Goal: Task Accomplishment & Management: Complete application form

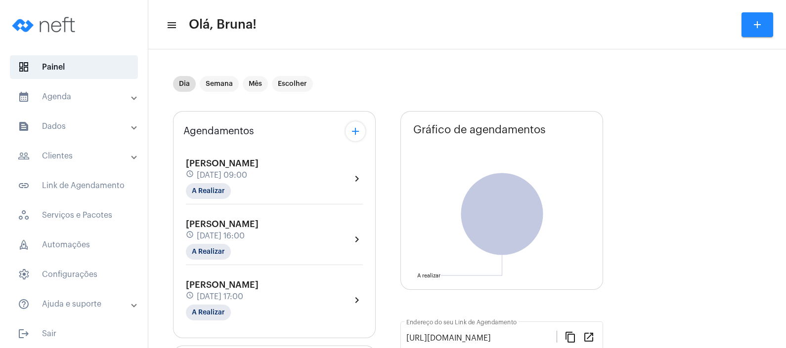
click at [760, 22] on mat-icon "add" at bounding box center [757, 25] width 12 height 12
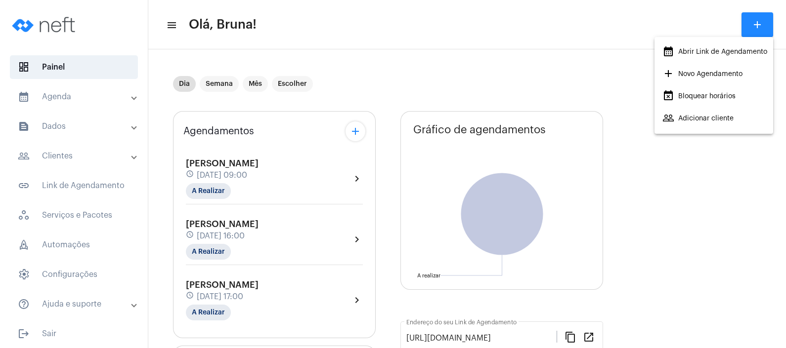
click at [675, 121] on span "people_outline Adicionar cliente" at bounding box center [697, 119] width 71 height 18
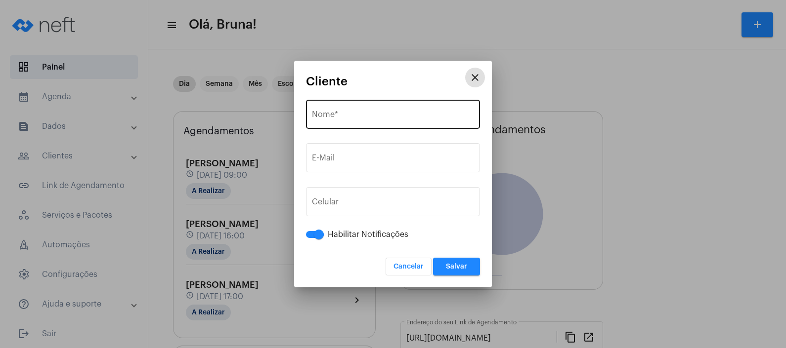
click at [342, 120] on input "Nome *" at bounding box center [393, 116] width 162 height 9
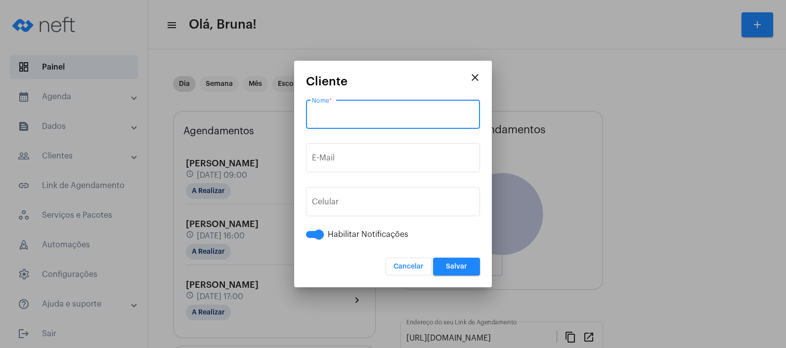
paste input "[PERSON_NAME]"
type input "[PERSON_NAME]"
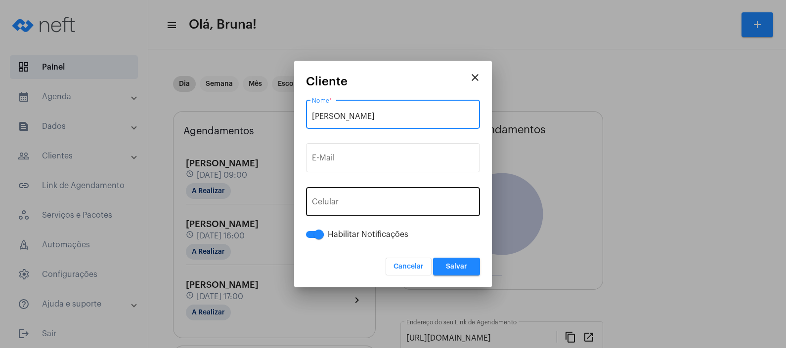
click at [350, 199] on button "+55" at bounding box center [334, 204] width 44 height 25
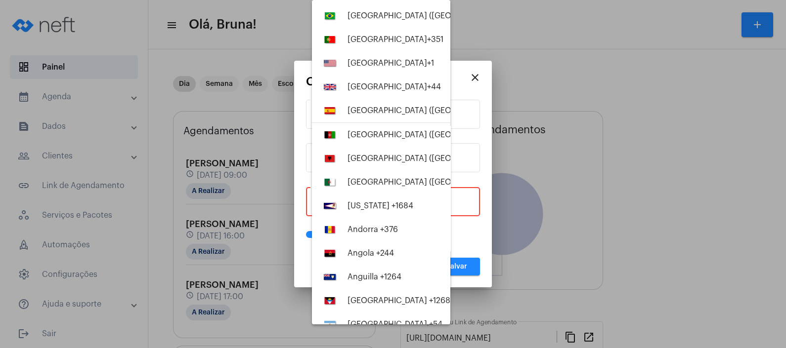
click at [453, 199] on div at bounding box center [393, 174] width 786 height 348
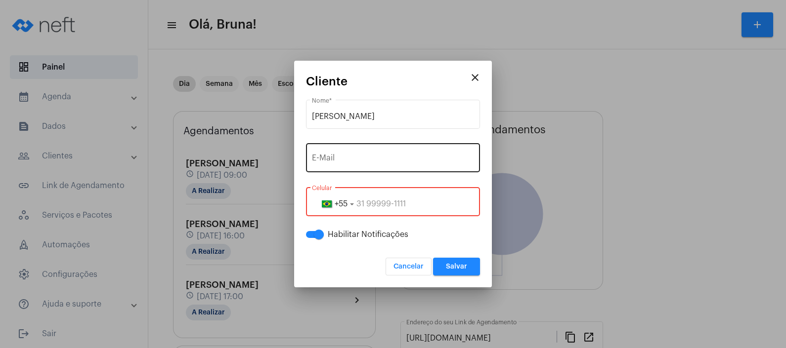
click at [389, 162] on input "E-Mail" at bounding box center [393, 160] width 162 height 9
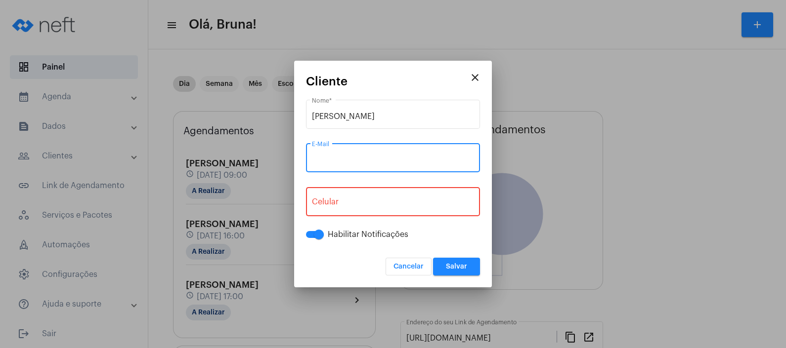
paste input "[EMAIL_ADDRESS][DOMAIN_NAME]"
type input "[EMAIL_ADDRESS][DOMAIN_NAME]"
click at [388, 200] on input "tel" at bounding box center [393, 204] width 162 height 9
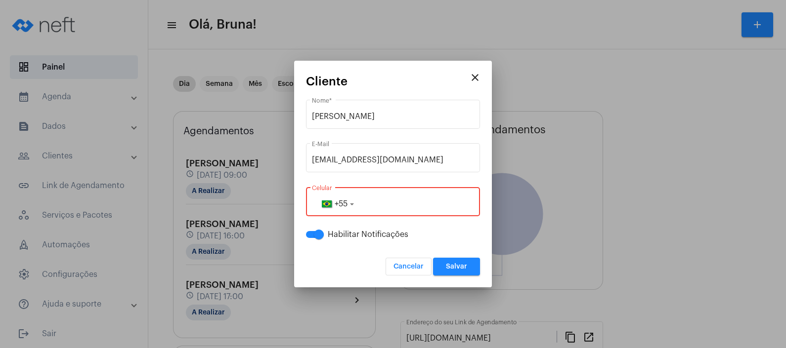
paste input "28999018842"
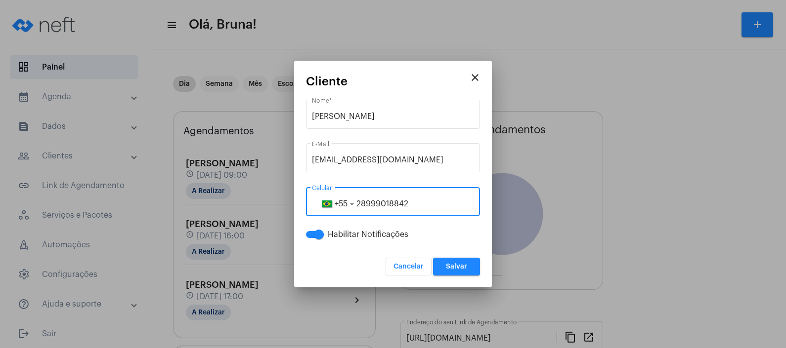
type input "28999018842"
click at [458, 262] on button "Salvar" at bounding box center [456, 267] width 47 height 18
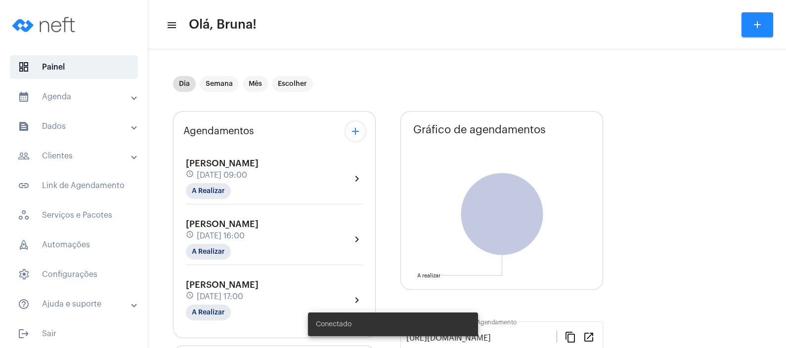
click at [44, 97] on mat-panel-title "calendar_month_outlined Agenda" at bounding box center [75, 97] width 114 height 12
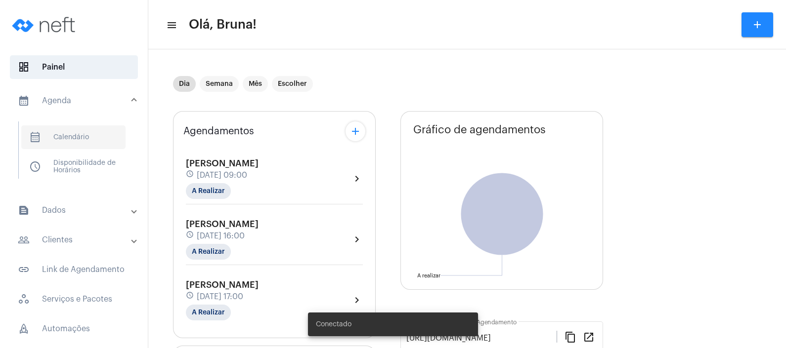
drag, startPoint x: 44, startPoint y: 97, endPoint x: 77, endPoint y: 142, distance: 54.9
click at [77, 141] on span "calendar_month_outlined Calendário" at bounding box center [73, 138] width 104 height 24
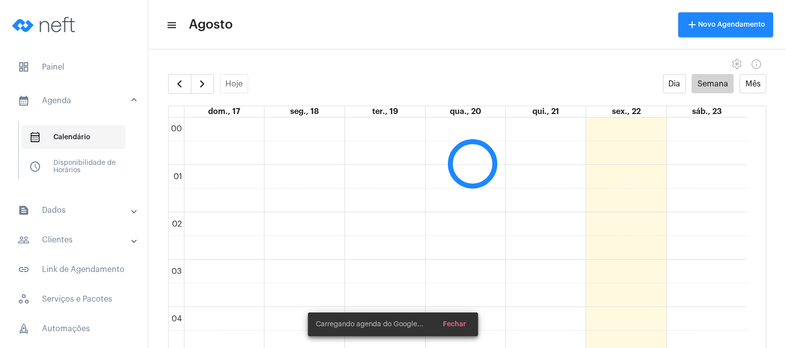
scroll to position [285, 0]
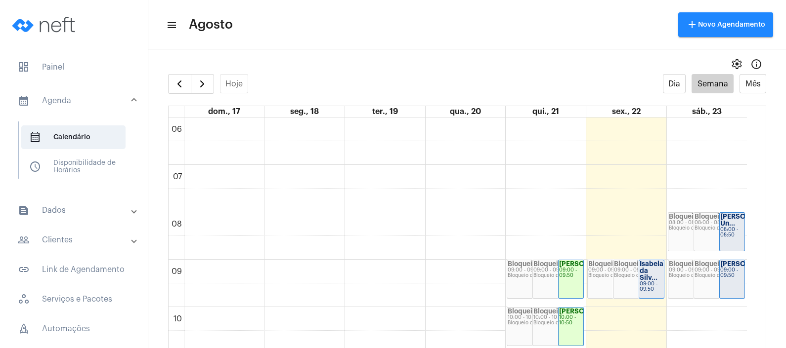
click at [90, 212] on mat-panel-title "text_snippet_outlined Dados" at bounding box center [75, 211] width 114 height 12
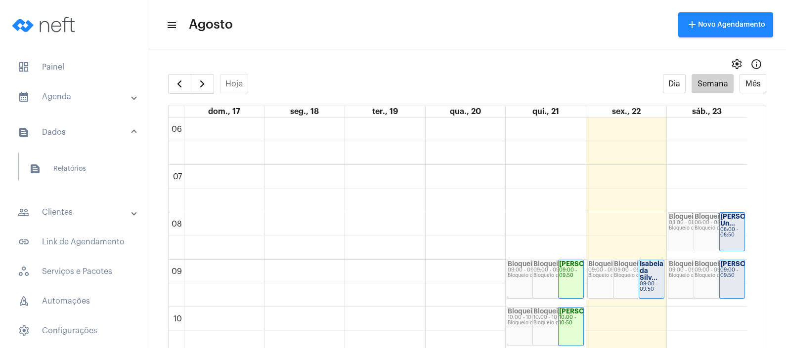
click at [91, 214] on mat-panel-title "people_outline Clientes" at bounding box center [75, 213] width 114 height 12
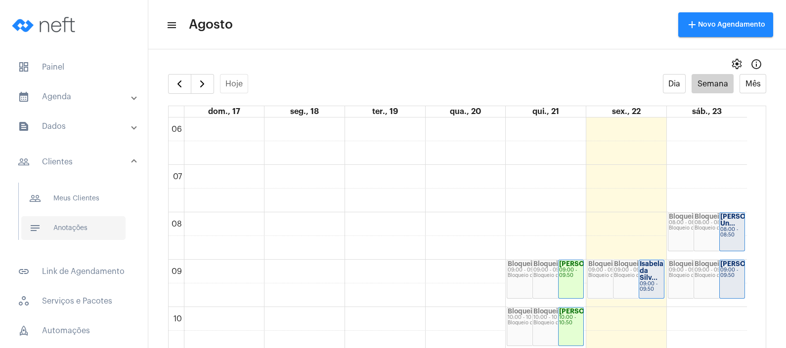
click at [92, 225] on span "notes Anotações" at bounding box center [73, 228] width 104 height 24
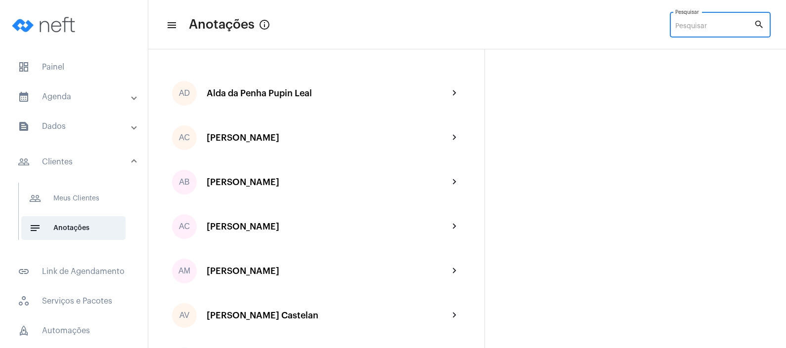
click at [693, 25] on input "Pesquisar" at bounding box center [714, 27] width 79 height 8
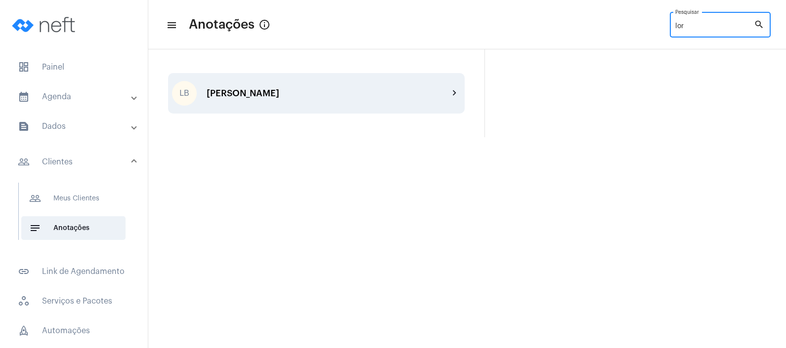
type input "lor"
click at [334, 93] on div "[PERSON_NAME]" at bounding box center [328, 93] width 242 height 10
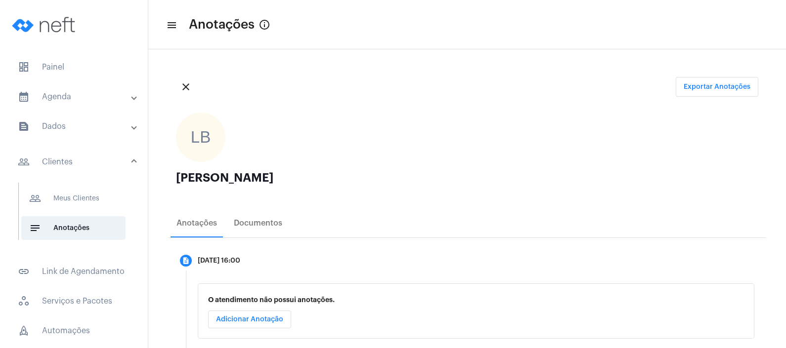
scroll to position [93, 0]
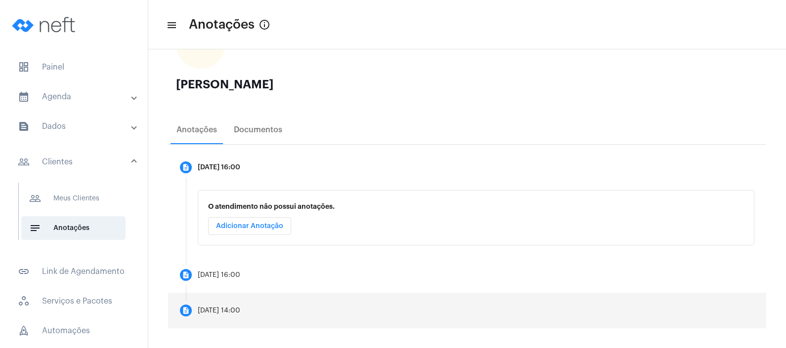
click at [268, 313] on mat-step-header "description [DATE] 14:00" at bounding box center [467, 311] width 598 height 36
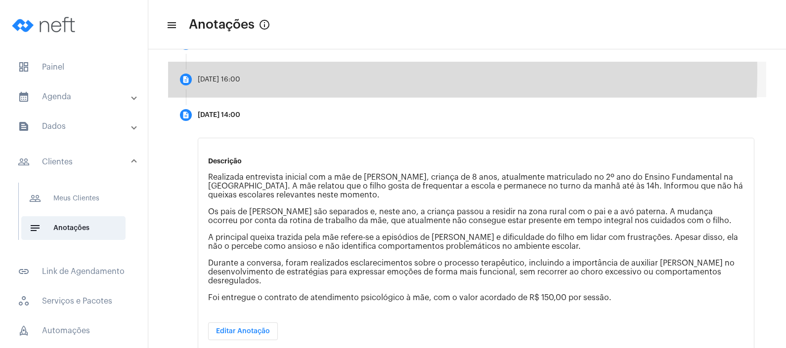
click at [248, 73] on mat-step-header "description [DATE] 16:00" at bounding box center [467, 80] width 598 height 36
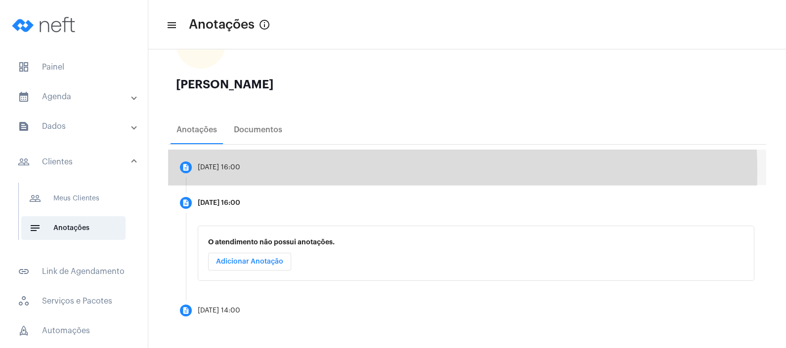
click at [275, 172] on mat-step-header "description [DATE] 16:00" at bounding box center [467, 168] width 598 height 36
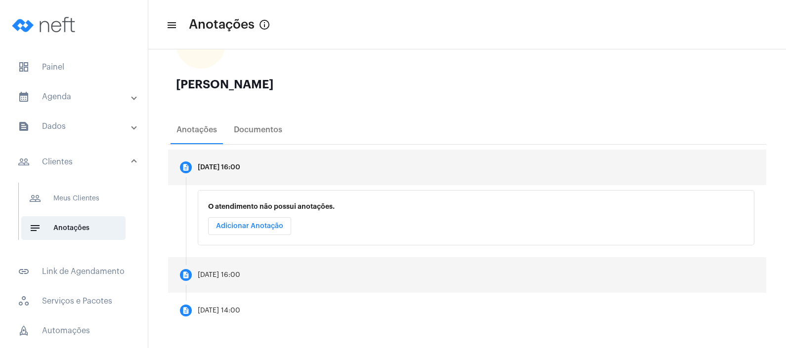
click at [280, 273] on mat-step-header "description [DATE] 16:00" at bounding box center [467, 276] width 598 height 36
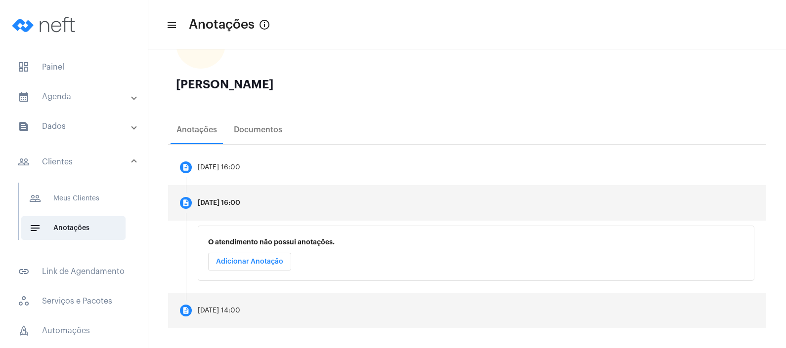
click at [286, 319] on mat-step-header "description [DATE] 14:00" at bounding box center [467, 311] width 598 height 36
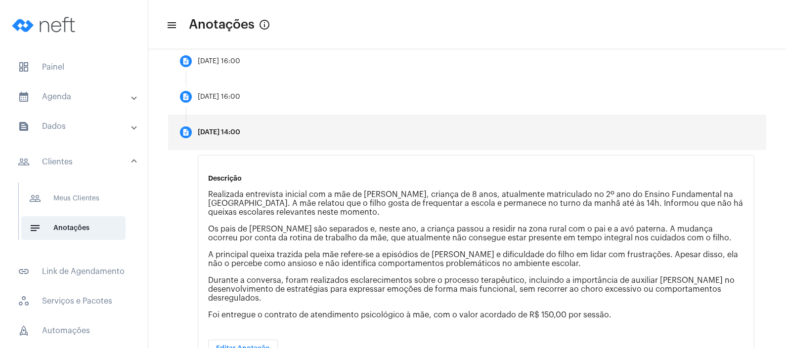
scroll to position [217, 0]
